Goal: Download file/media

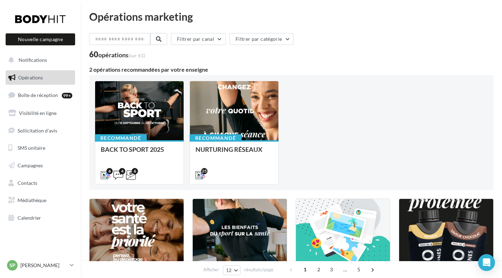
click at [30, 168] on span "Campagnes" at bounding box center [30, 165] width 25 height 6
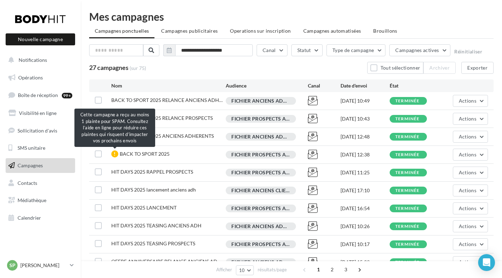
click at [114, 154] on div at bounding box center [114, 153] width 7 height 7
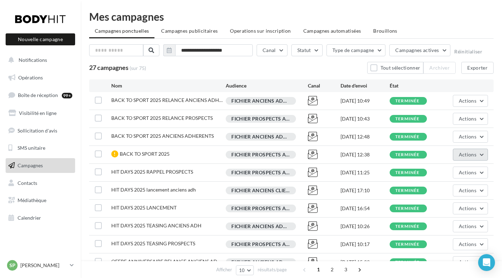
click at [478, 155] on button "Actions" at bounding box center [470, 154] width 35 height 12
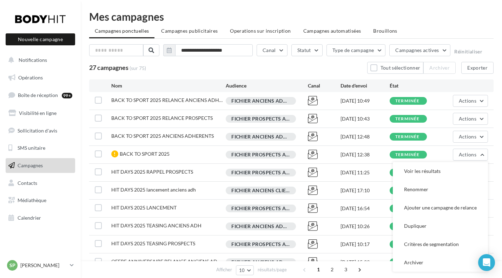
click at [441, 171] on button "Voir les résultats" at bounding box center [440, 171] width 95 height 18
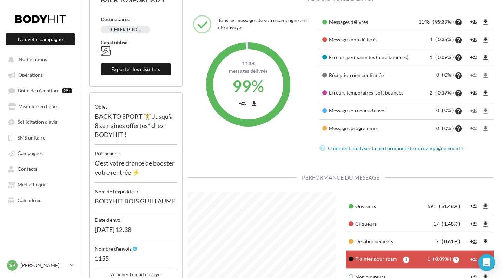
scroll to position [215, 0]
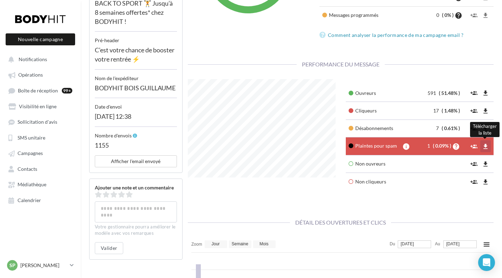
click at [486, 147] on icon "file_download" at bounding box center [485, 146] width 7 height 7
click at [485, 130] on icon "file_download" at bounding box center [485, 128] width 7 height 7
click at [485, 94] on icon "file_download" at bounding box center [485, 92] width 7 height 7
click at [485, 112] on icon "file_download" at bounding box center [485, 110] width 7 height 7
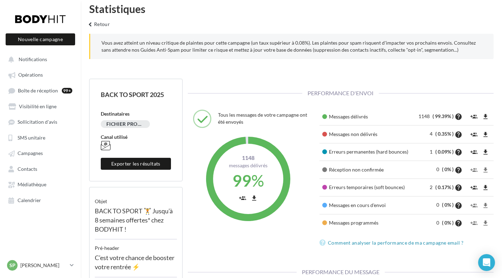
scroll to position [0, 0]
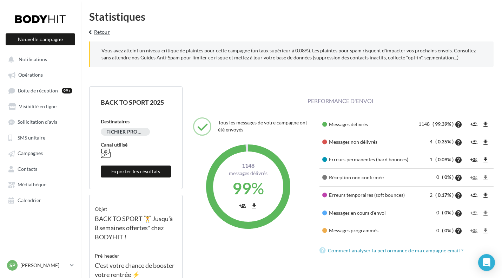
click at [102, 31] on button "keyboard_arrow_left Retour" at bounding box center [98, 34] width 29 height 14
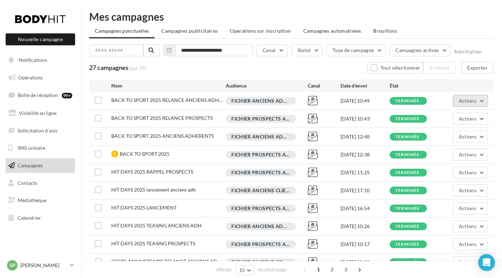
click at [481, 100] on button "Actions" at bounding box center [470, 101] width 35 height 12
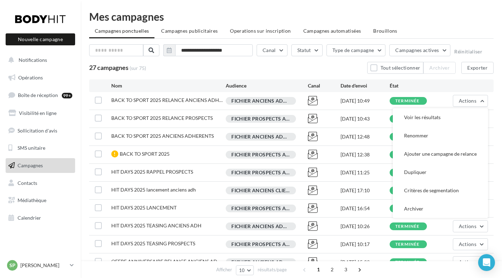
click at [441, 115] on button "Voir les résultats" at bounding box center [440, 117] width 95 height 18
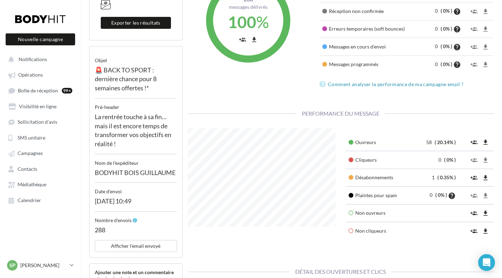
scroll to position [133, 0]
click at [485, 179] on icon "file_download" at bounding box center [485, 177] width 7 height 7
click at [487, 143] on icon "file_download" at bounding box center [485, 141] width 7 height 7
click at [350, 144] on icon at bounding box center [351, 141] width 7 height 5
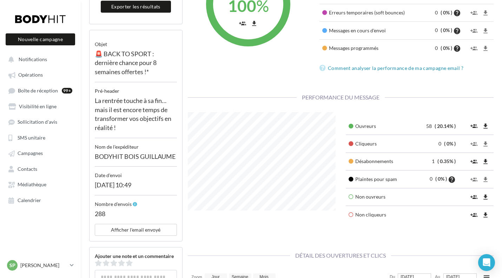
scroll to position [0, 0]
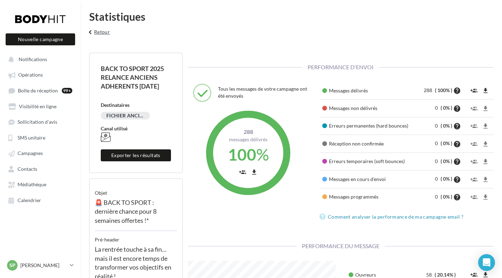
click at [106, 31] on button "keyboard_arrow_left Retour" at bounding box center [98, 34] width 29 height 14
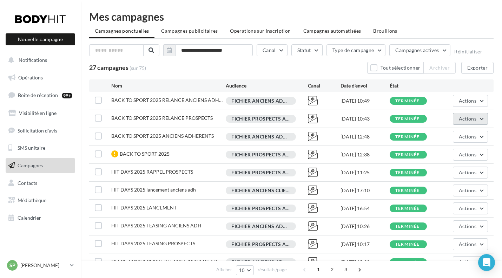
click at [482, 117] on button "Actions" at bounding box center [470, 119] width 35 height 12
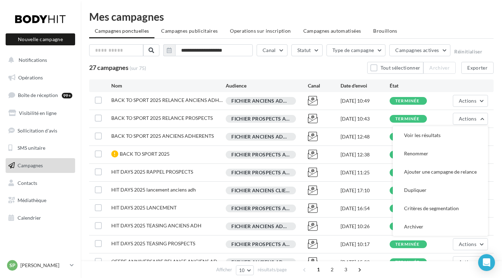
click at [429, 132] on button "Voir les résultats" at bounding box center [440, 135] width 95 height 18
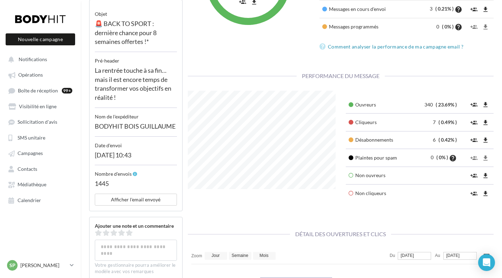
scroll to position [170, 0]
click at [486, 138] on icon "file_download" at bounding box center [485, 139] width 7 height 7
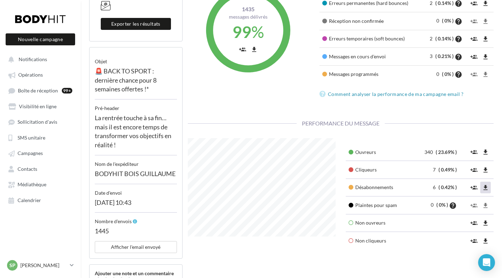
scroll to position [0, 0]
